Goal: Task Accomplishment & Management: Manage account settings

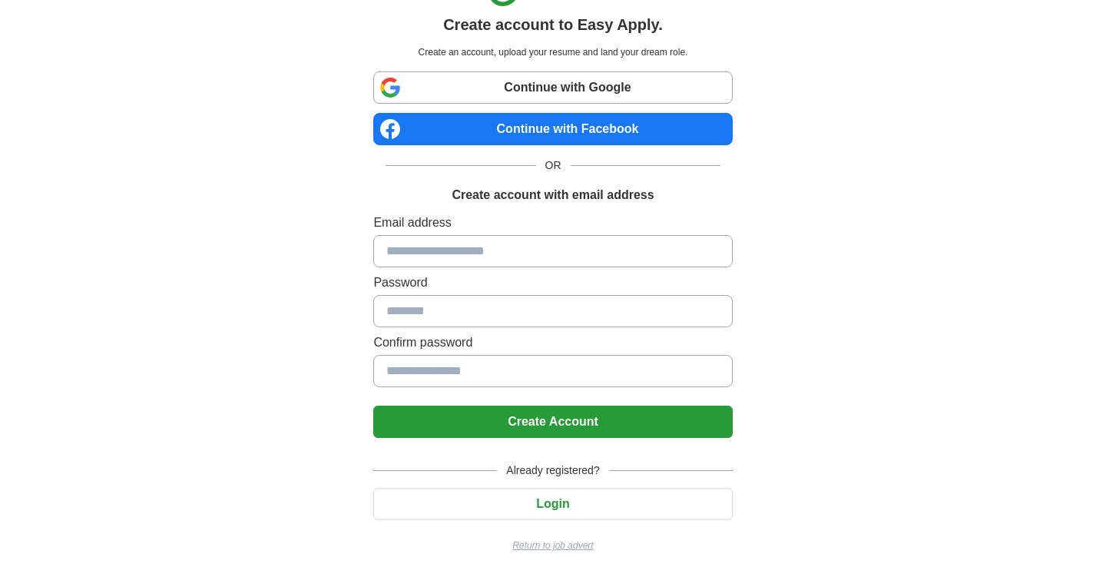
click at [437, 247] on input at bounding box center [552, 251] width 359 height 32
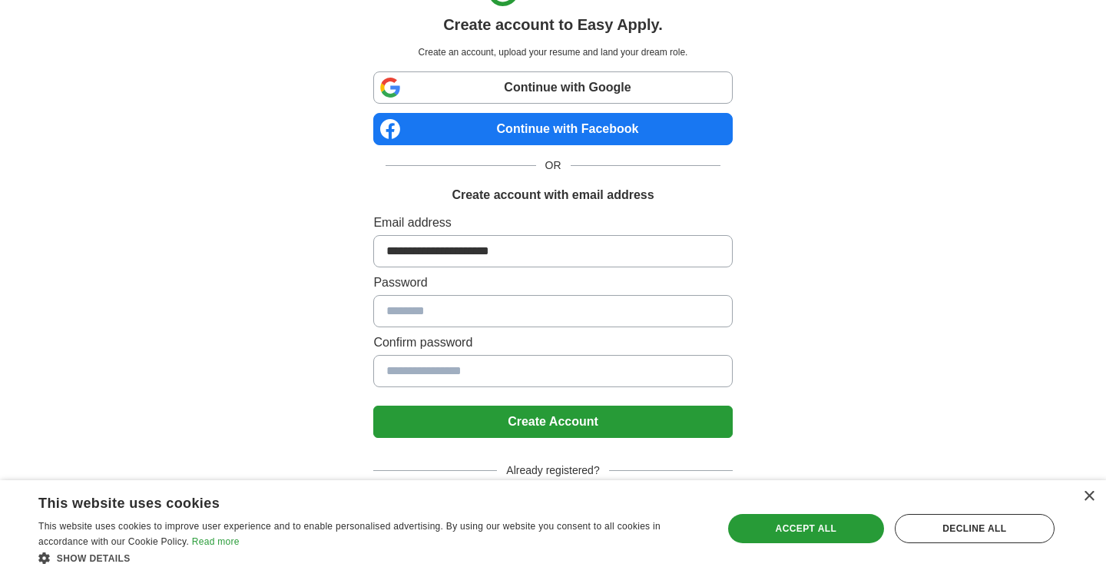
type input "**********"
click at [498, 424] on button "Create Account" at bounding box center [552, 422] width 359 height 32
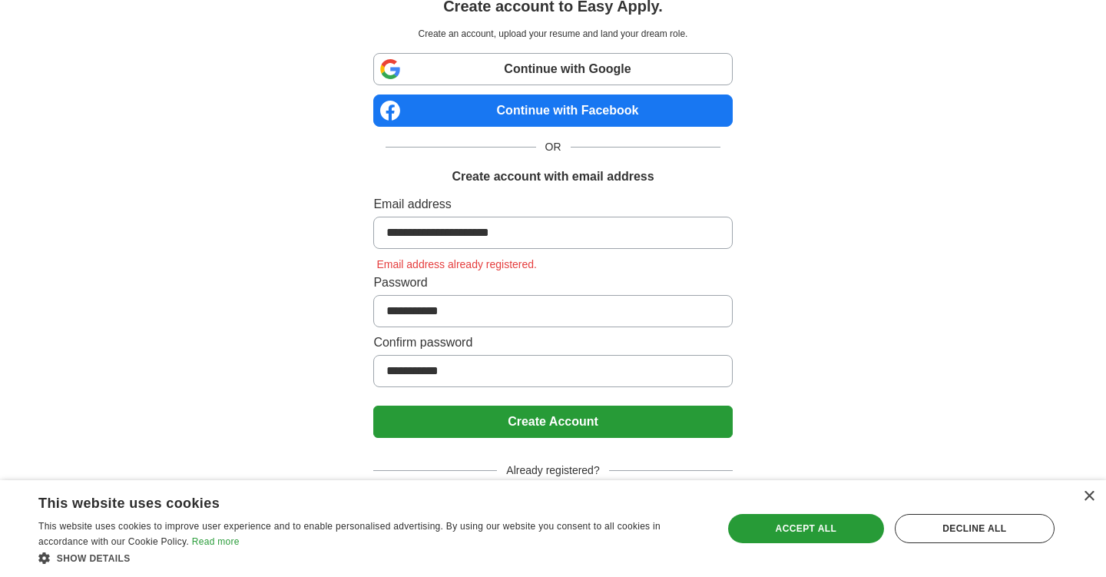
scroll to position [58, 0]
click at [548, 472] on span "Already registered?" at bounding box center [552, 470] width 111 height 16
click at [979, 522] on div "Decline all" at bounding box center [975, 528] width 160 height 29
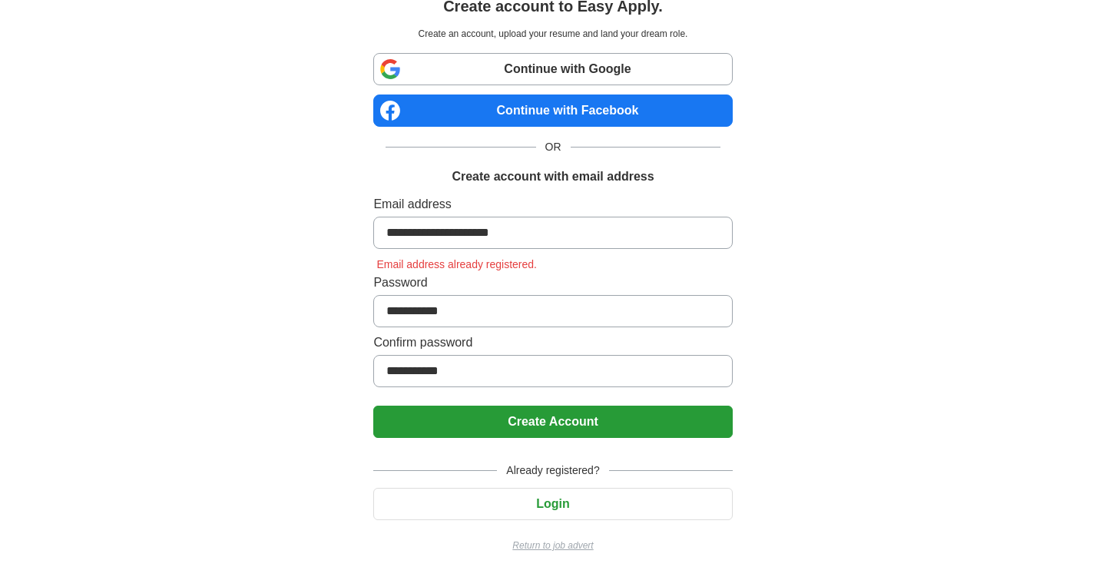
click at [550, 510] on button "Login" at bounding box center [552, 504] width 359 height 32
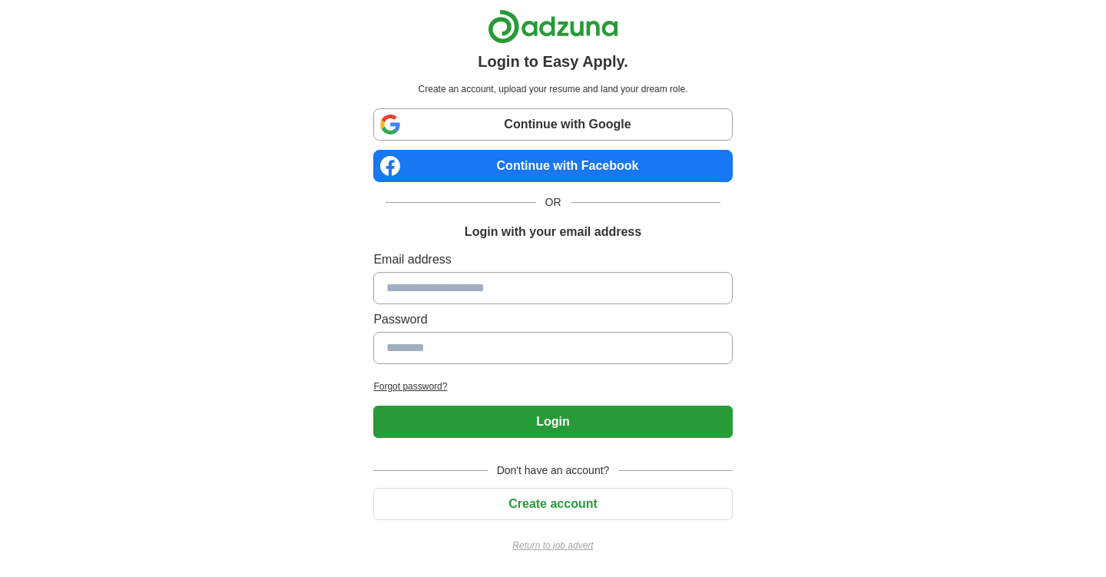
scroll to position [3, 0]
click at [493, 290] on input at bounding box center [552, 288] width 359 height 32
type input "**********"
click at [531, 425] on button "Login" at bounding box center [552, 422] width 359 height 32
